Goal: Task Accomplishment & Management: Use online tool/utility

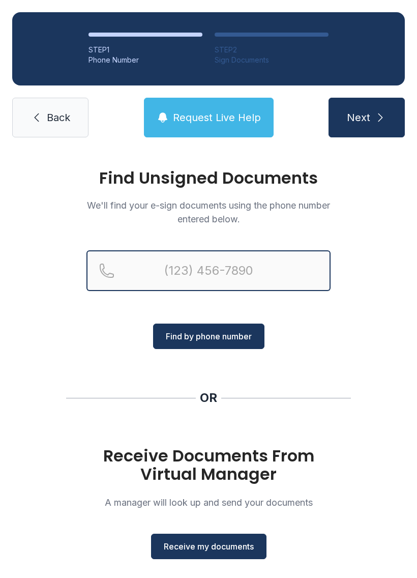
click at [228, 265] on input "Reservation phone number" at bounding box center [208, 270] width 244 height 41
type input "[PHONE_NUMBER]"
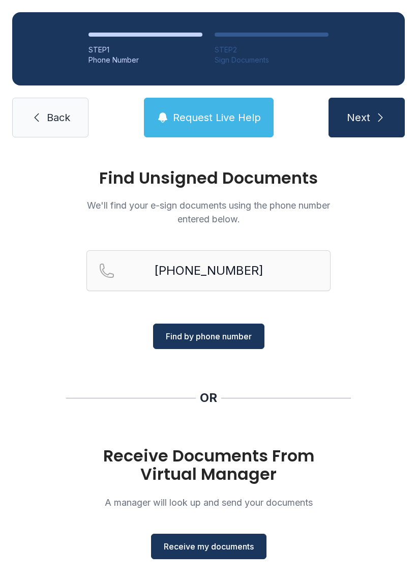
click at [235, 339] on span "Find by phone number" at bounding box center [209, 336] width 86 height 12
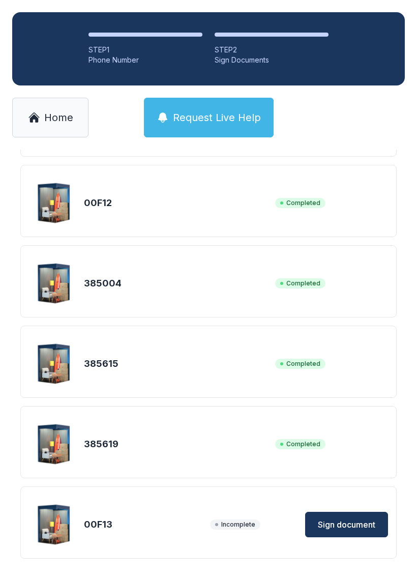
scroll to position [158, 0]
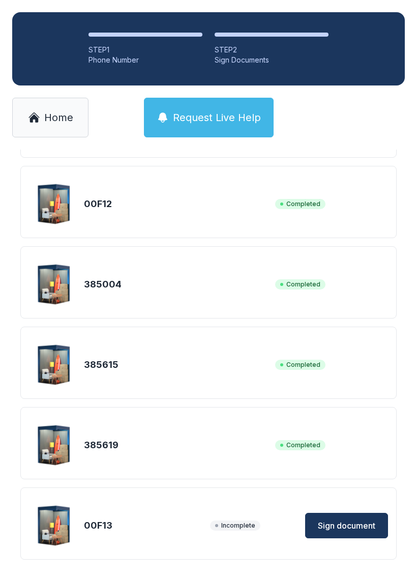
click at [355, 517] on button "Sign document" at bounding box center [346, 524] width 83 height 25
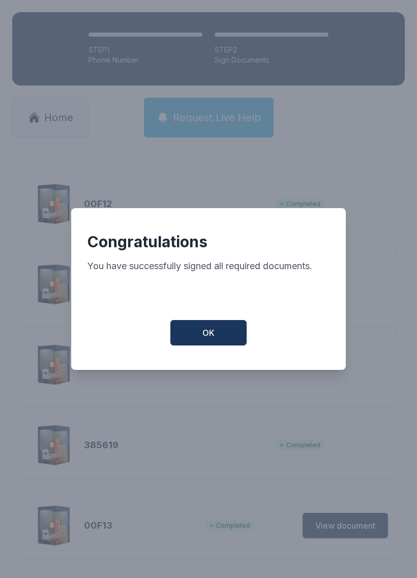
click at [202, 335] on button "OK" at bounding box center [208, 332] width 76 height 25
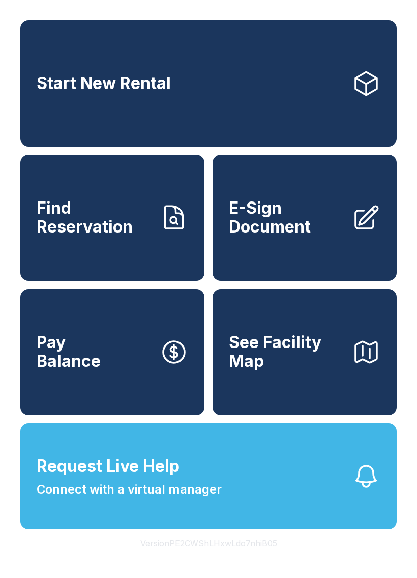
click at [98, 234] on span "Find Reservation" at bounding box center [94, 217] width 115 height 37
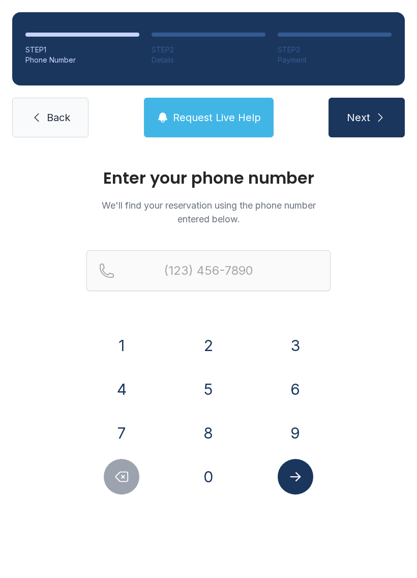
click at [207, 427] on button "8" at bounding box center [209, 433] width 36 height 36
click at [126, 382] on button "4" at bounding box center [122, 389] width 36 height 36
click at [287, 346] on button "3" at bounding box center [296, 345] width 36 height 36
click at [203, 422] on button "8" at bounding box center [209, 433] width 36 height 36
click at [127, 425] on button "7" at bounding box center [122, 433] width 36 height 36
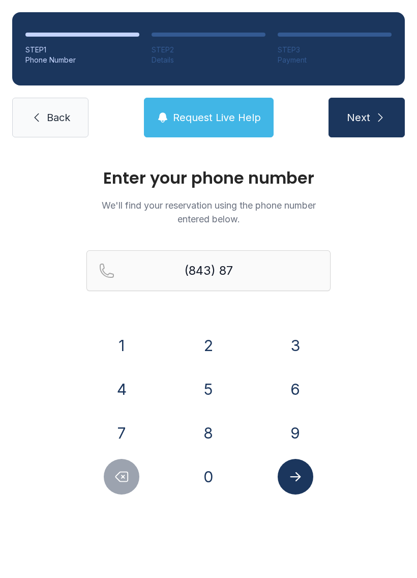
click at [220, 482] on button "0" at bounding box center [209, 477] width 36 height 36
click at [208, 426] on button "8" at bounding box center [209, 433] width 36 height 36
click at [208, 379] on button "5" at bounding box center [209, 389] width 36 height 36
click at [303, 434] on button "9" at bounding box center [296, 433] width 36 height 36
click at [213, 388] on button "5" at bounding box center [209, 389] width 36 height 36
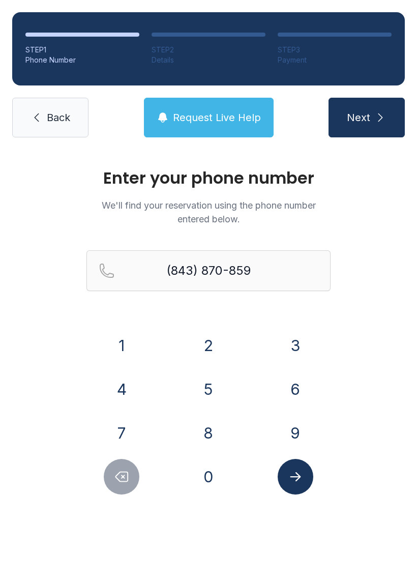
type input "[PHONE_NUMBER]"
click at [312, 481] on button "Submit lookup form" at bounding box center [296, 477] width 36 height 36
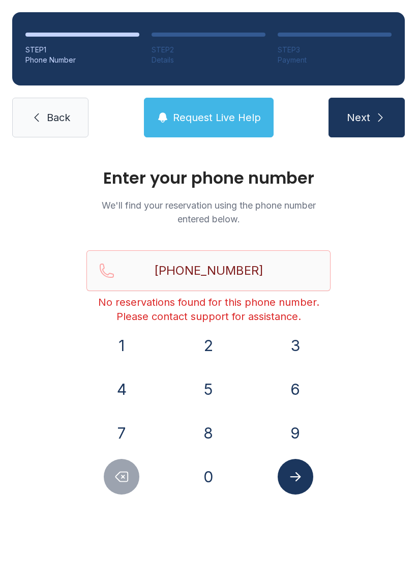
click at [44, 118] on link "Back" at bounding box center [50, 118] width 76 height 40
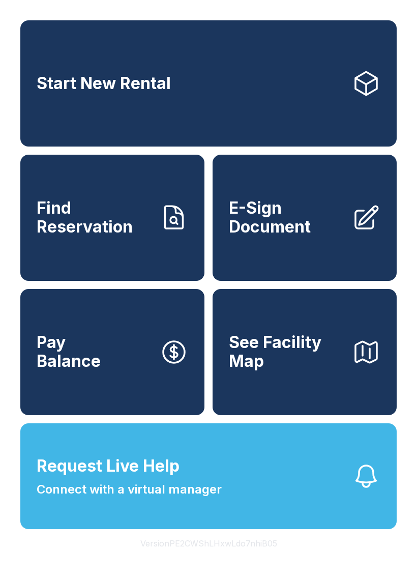
click at [335, 233] on span "E-Sign Document" at bounding box center [286, 217] width 115 height 37
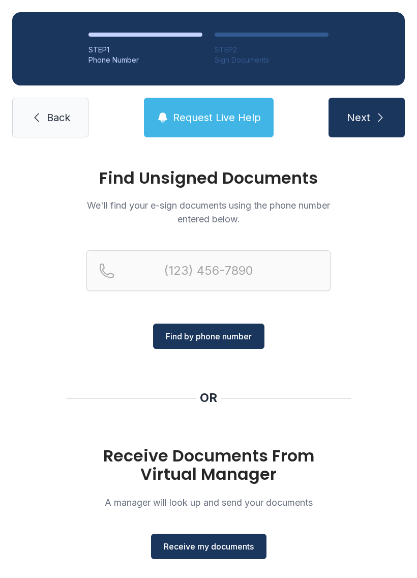
click at [210, 541] on span "Receive my documents" at bounding box center [209, 546] width 90 height 12
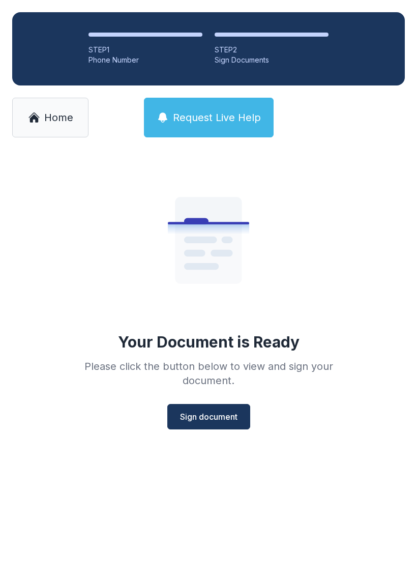
click at [234, 418] on span "Sign document" at bounding box center [208, 416] width 57 height 12
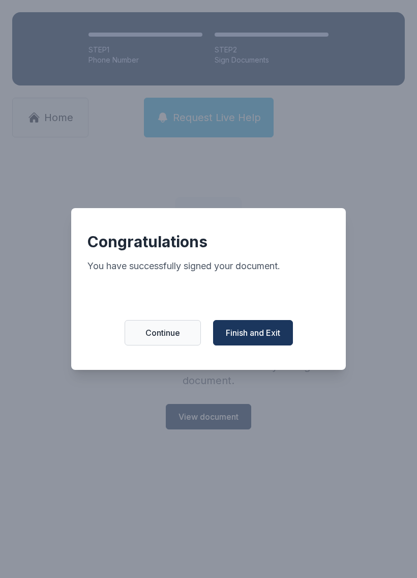
click at [248, 326] on button "Finish and Exit" at bounding box center [253, 332] width 80 height 25
